Goal: Task Accomplishment & Management: Manage account settings

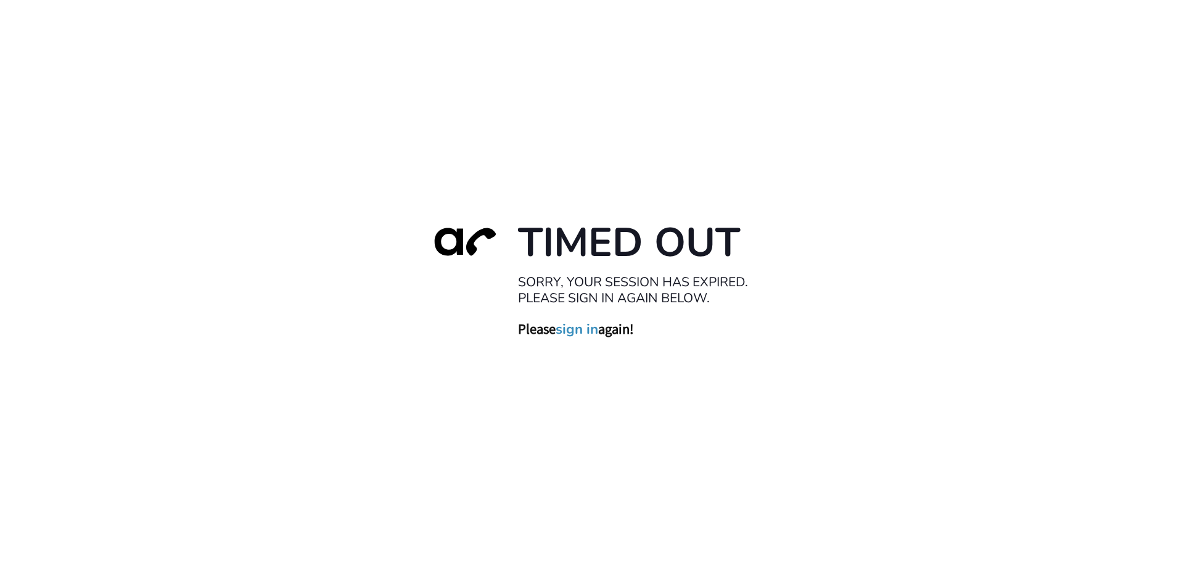
click at [590, 332] on link "sign in" at bounding box center [577, 328] width 43 height 17
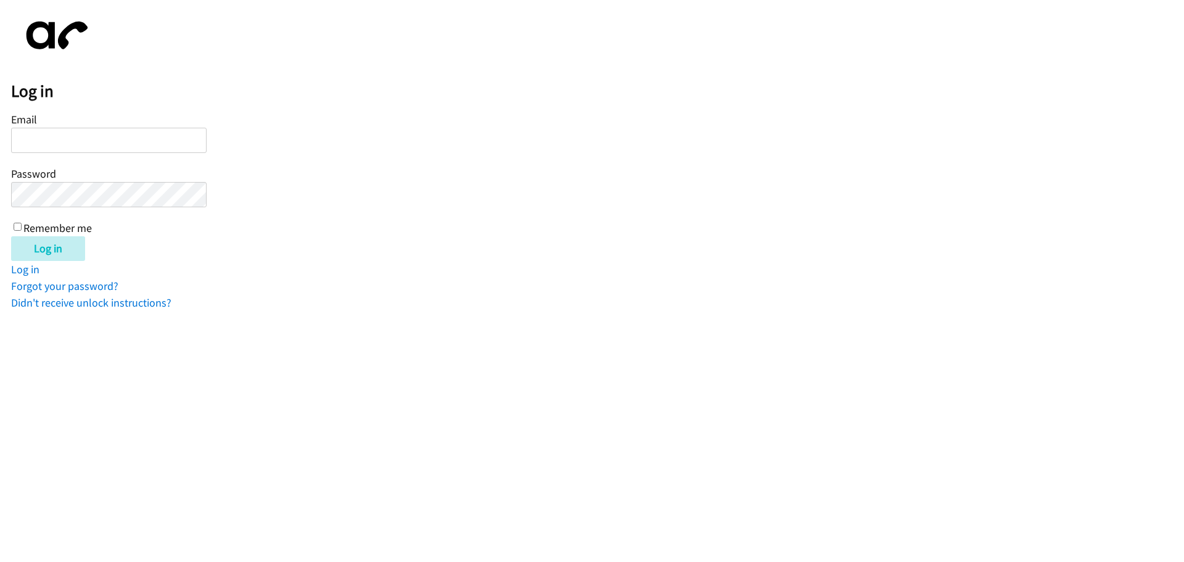
click at [141, 137] on input "Email" at bounding box center [108, 140] width 195 height 25
type input "[EMAIL_ADDRESS][DOMAIN_NAME]"
click at [11, 236] on input "Log in" at bounding box center [48, 248] width 74 height 25
